Goal: Transaction & Acquisition: Obtain resource

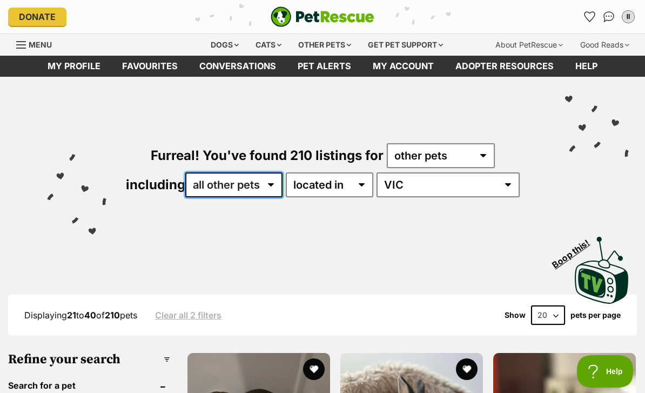
click at [260, 188] on select "all other pets Birds Chickens Cows Ducks Goats Guinea Pigs Horses Mice Pigs Rab…" at bounding box center [233, 184] width 97 height 25
click at [441, 155] on select "any type of pet cats dogs other pets" at bounding box center [441, 155] width 108 height 25
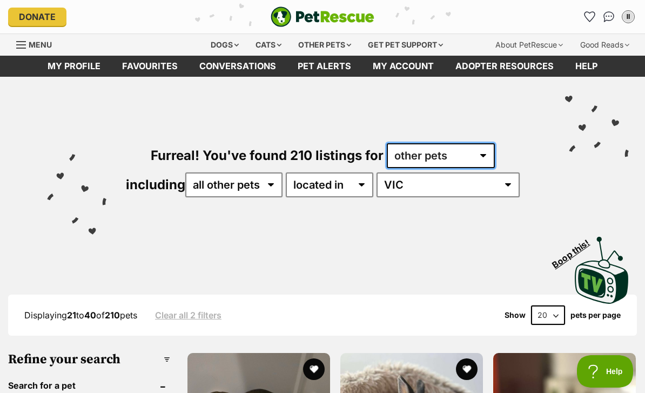
click at [481, 158] on select "any type of pet cats dogs other pets" at bounding box center [441, 155] width 108 height 25
select select "Dogs"
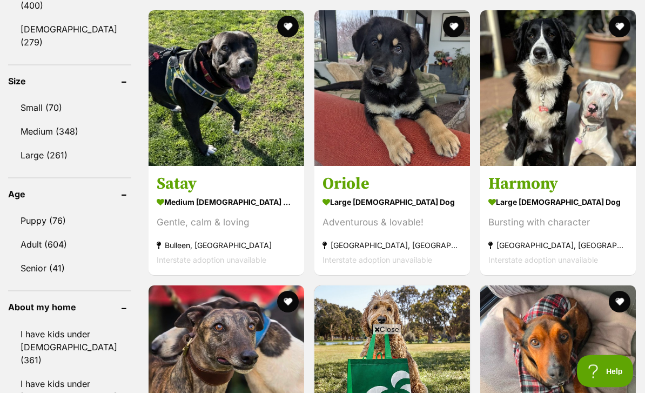
scroll to position [999, 0]
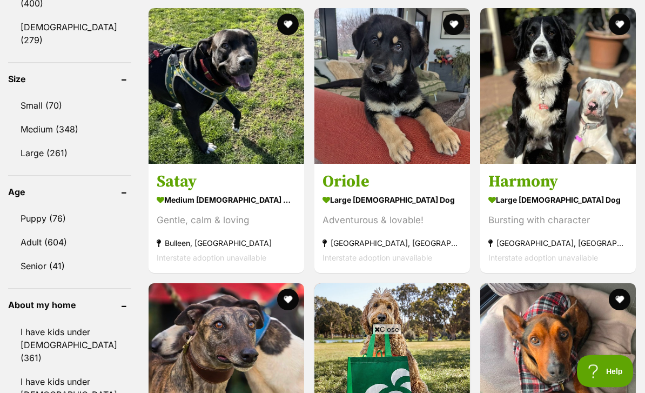
click at [31, 323] on link "I have kids under 5 years old (361)" at bounding box center [69, 345] width 123 height 49
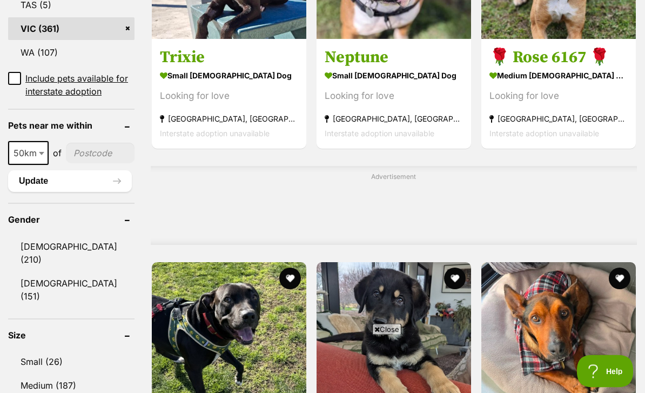
scroll to position [747, 0]
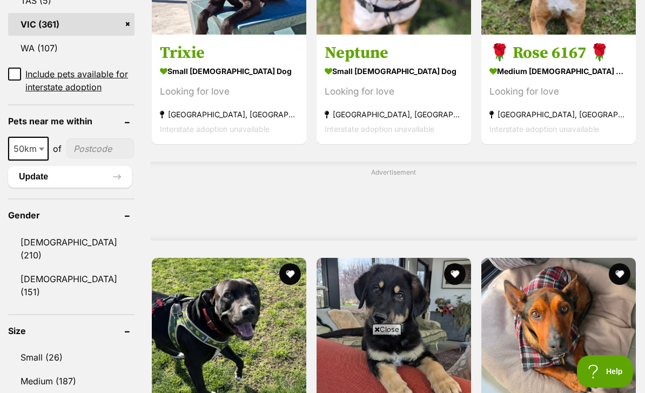
click at [36, 372] on link "Medium (187)" at bounding box center [71, 381] width 126 height 23
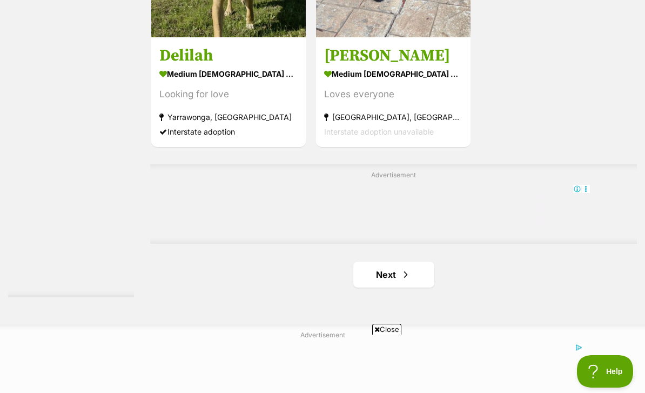
scroll to position [2437, 0]
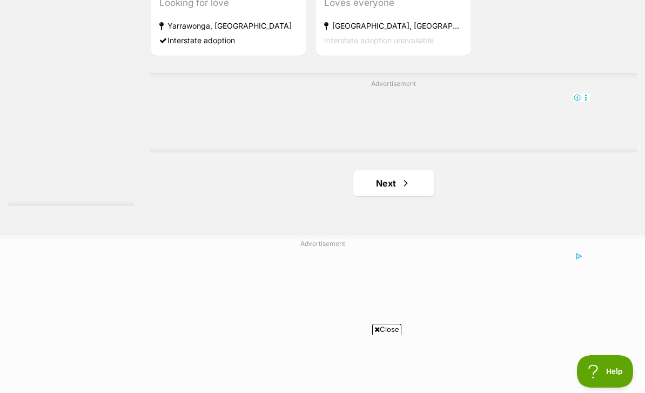
click at [376, 196] on link "Next" at bounding box center [393, 183] width 81 height 26
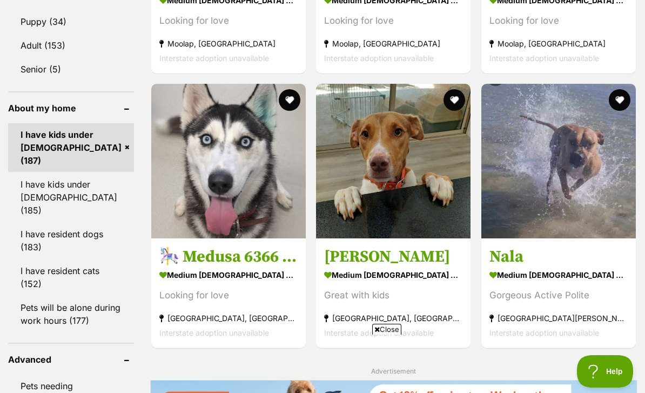
scroll to position [1217, 0]
